Goal: Find contact information: Find contact information

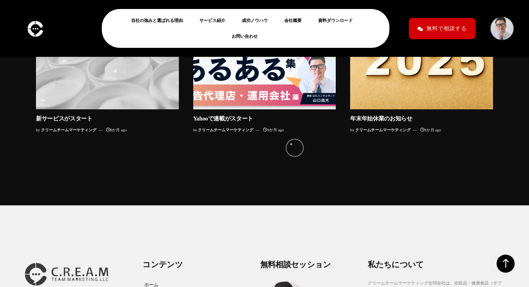
scroll to position [7068, 0]
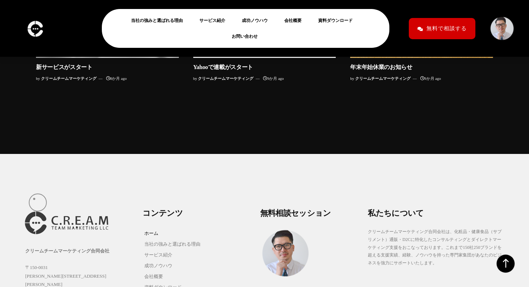
drag, startPoint x: 69, startPoint y: 199, endPoint x: 34, endPoint y: 199, distance: 35.3
click at [34, 247] on div "クリームチームマーケティング合同会社 [STREET_ADDRESS][PERSON_NAME][PERSON_NAME] mail. [EMAIL_ADDR…" at bounding box center [80, 285] width 110 height 76
copy div "[PHONE_NUMBER]"
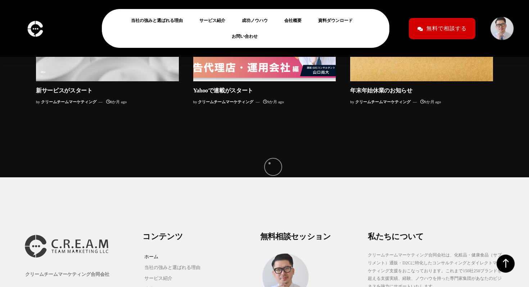
scroll to position [7038, 0]
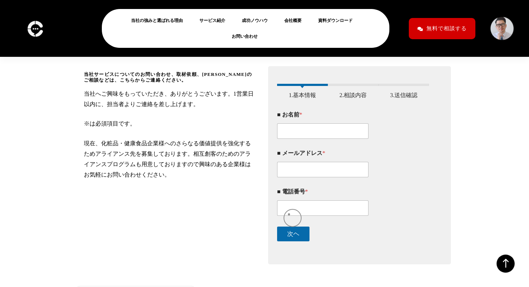
scroll to position [111, 0]
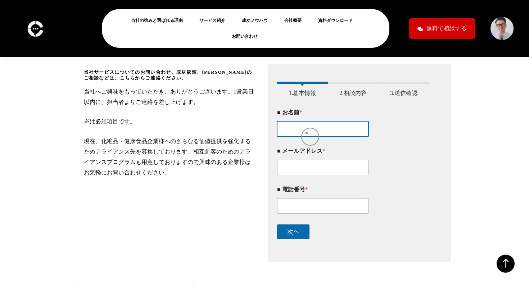
click at [306, 133] on input "■ お名前 *" at bounding box center [322, 128] width 91 height 15
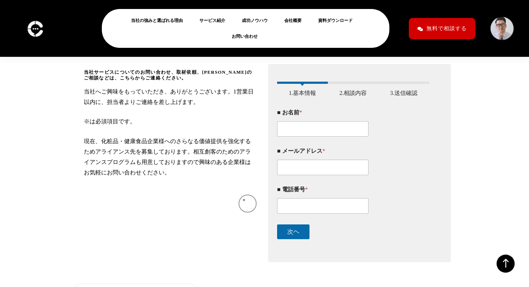
click at [244, 200] on div "当社サービスについてのお問い合わせ、取材依頼、アライアンスのご相談などは、こちらからご連絡ください。 当社へご興味をもっていただき、ありがとうございます。1営…" at bounding box center [170, 168] width 172 height 198
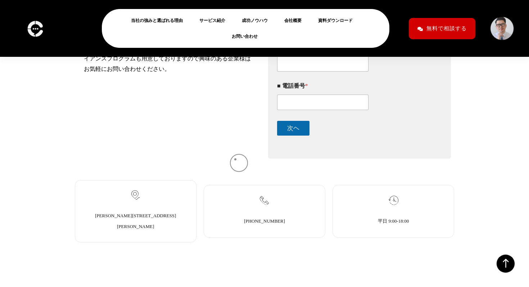
scroll to position [274, 0]
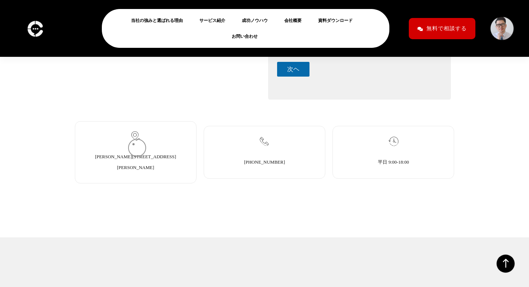
click at [133, 141] on icon at bounding box center [135, 136] width 9 height 9
click at [136, 141] on icon at bounding box center [135, 136] width 9 height 9
click at [274, 163] on link "[PHONE_NUMBER]" at bounding box center [264, 161] width 41 height 5
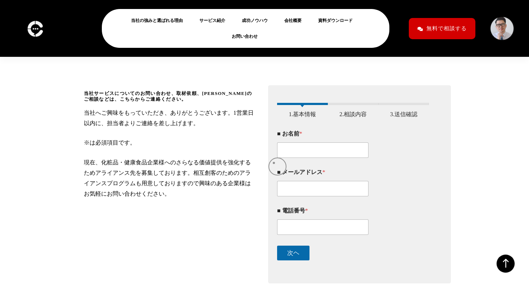
scroll to position [90, 0]
click at [298, 158] on input "■ お名前 *" at bounding box center [322, 149] width 91 height 15
click at [284, 192] on input "■ メールアドレス *" at bounding box center [322, 188] width 91 height 15
click at [286, 229] on input "■ 電話番号 *" at bounding box center [322, 226] width 91 height 15
